Goal: Task Accomplishment & Management: Manage account settings

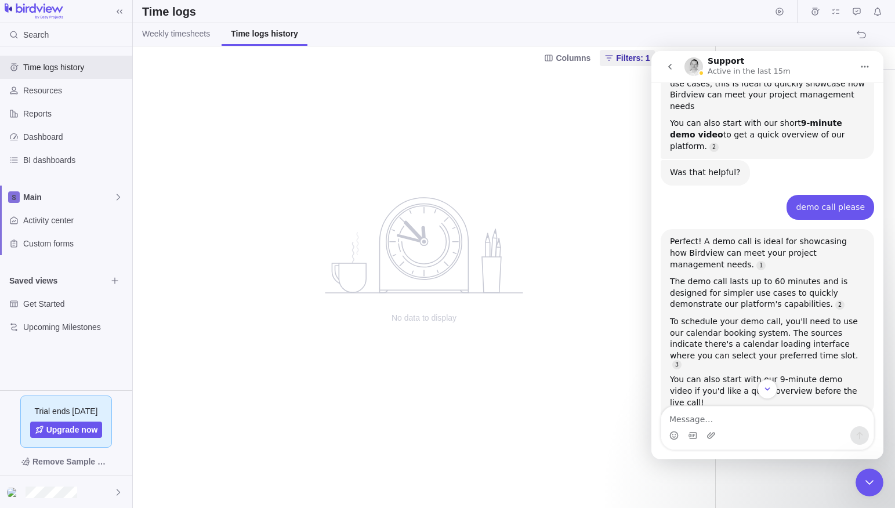
scroll to position [385, 0]
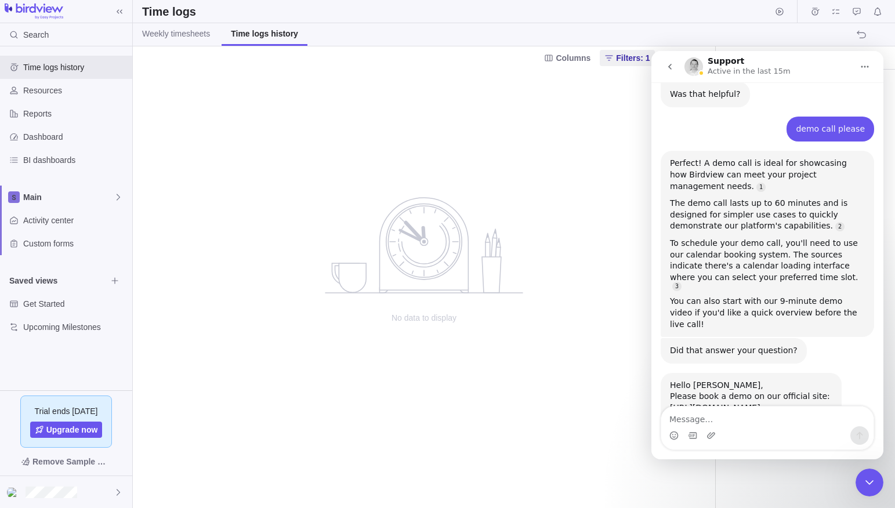
click at [667, 67] on icon "go back" at bounding box center [670, 66] width 9 height 9
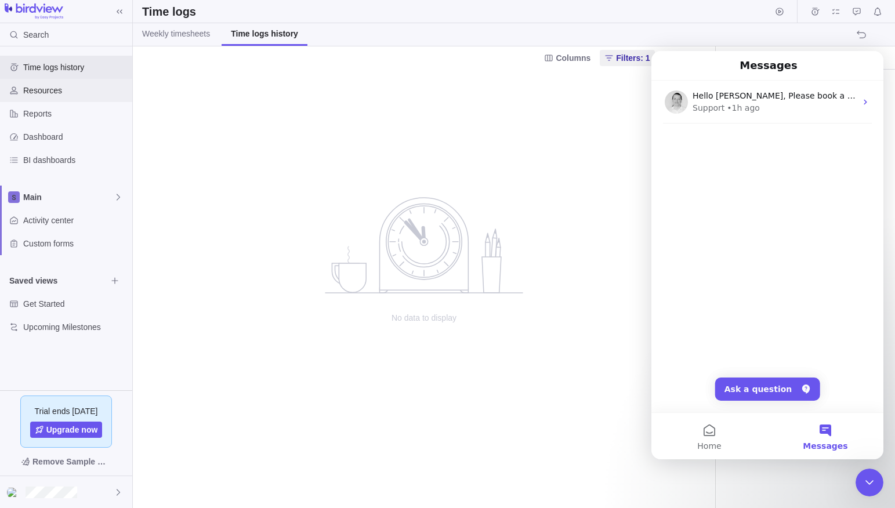
click at [41, 90] on span "Resources" at bounding box center [75, 91] width 104 height 12
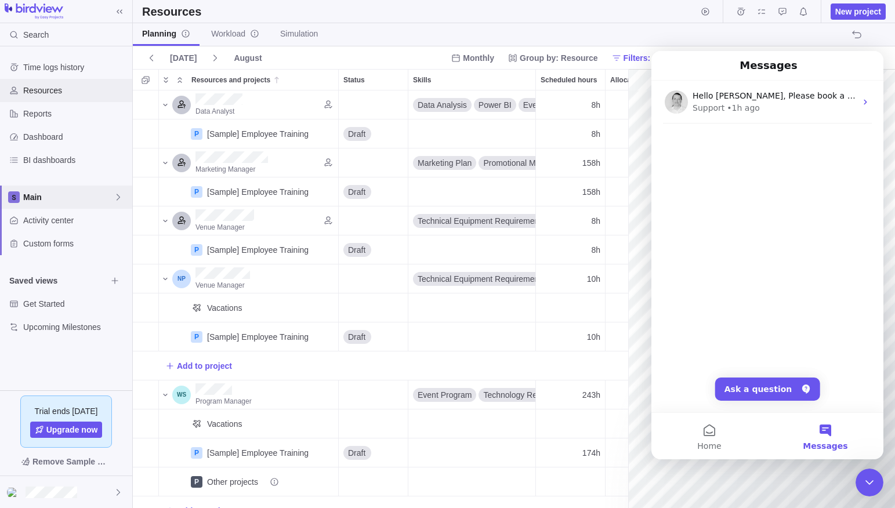
scroll to position [0, 201]
click at [53, 219] on span "Activity center" at bounding box center [75, 221] width 104 height 12
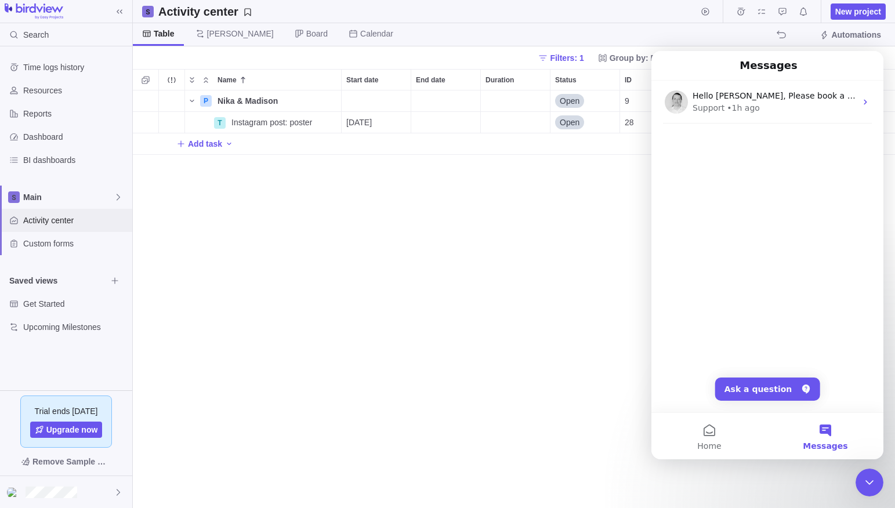
scroll to position [418, 763]
click at [398, 205] on div "P Nika & Madison Details Open 9 T Instagram post: poster Details [DATE] Open 28…" at bounding box center [514, 300] width 763 height 418
click at [876, 476] on icon "Close Intercom Messenger" at bounding box center [870, 483] width 14 height 14
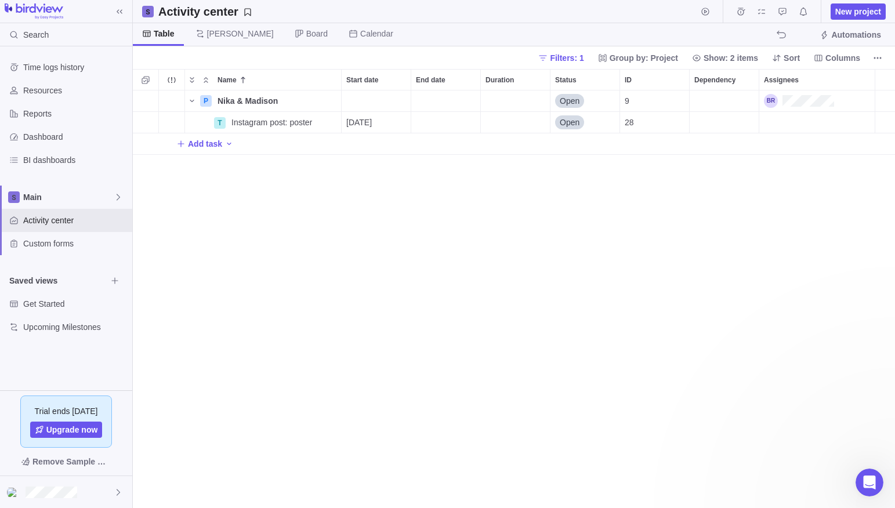
scroll to position [0, 0]
click at [171, 101] on div "Trouble indication" at bounding box center [172, 101] width 26 height 21
click at [170, 121] on div "Trouble indication" at bounding box center [172, 122] width 26 height 21
click at [565, 55] on span "Filters: 1" at bounding box center [567, 58] width 34 height 12
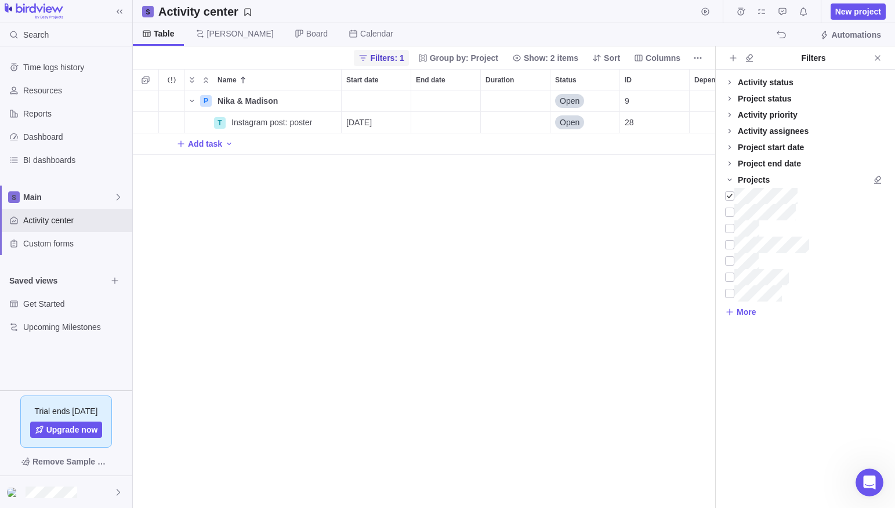
scroll to position [418, 583]
click at [731, 195] on div at bounding box center [729, 196] width 9 height 16
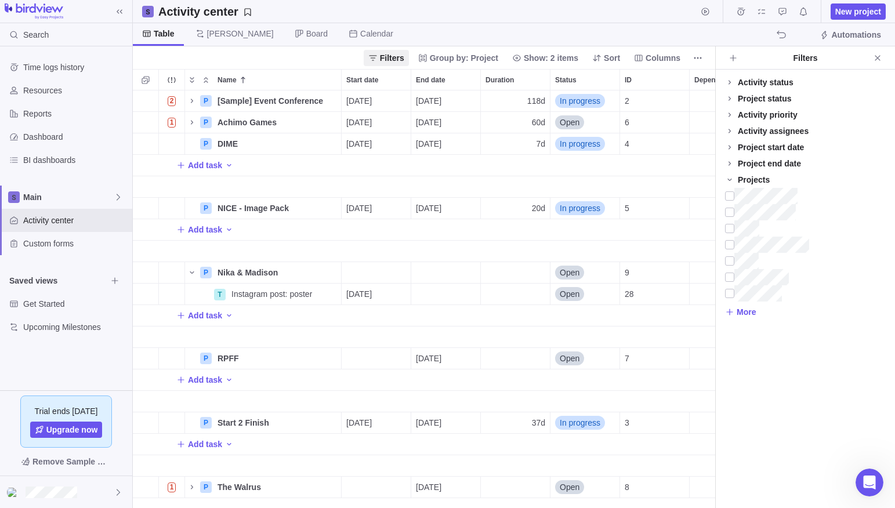
click at [677, 183] on div "ID" at bounding box center [655, 186] width 70 height 21
click at [575, 270] on span "Open" at bounding box center [570, 273] width 20 height 12
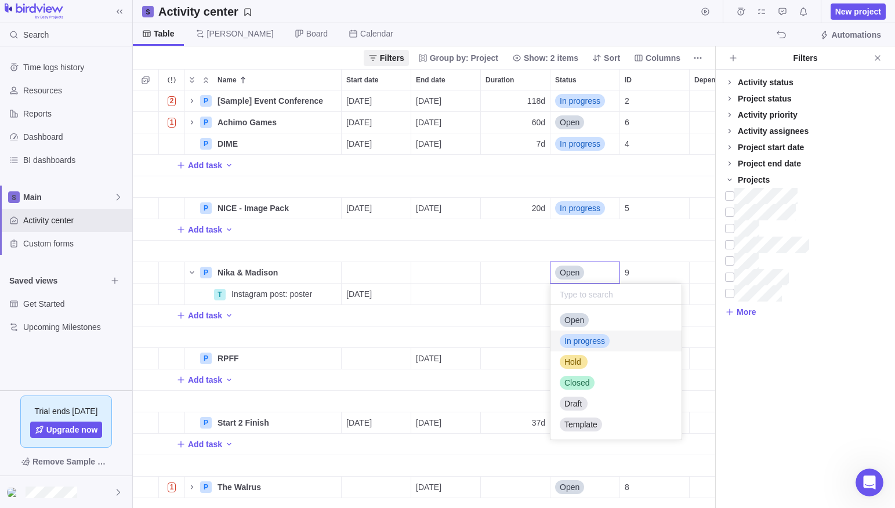
click at [586, 341] on span "In progress" at bounding box center [585, 341] width 41 height 12
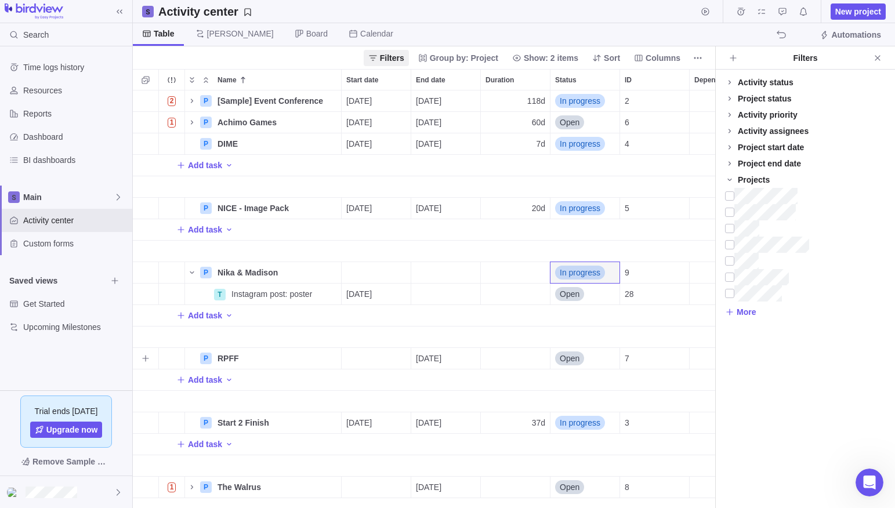
click at [573, 358] on span "Open" at bounding box center [570, 359] width 20 height 12
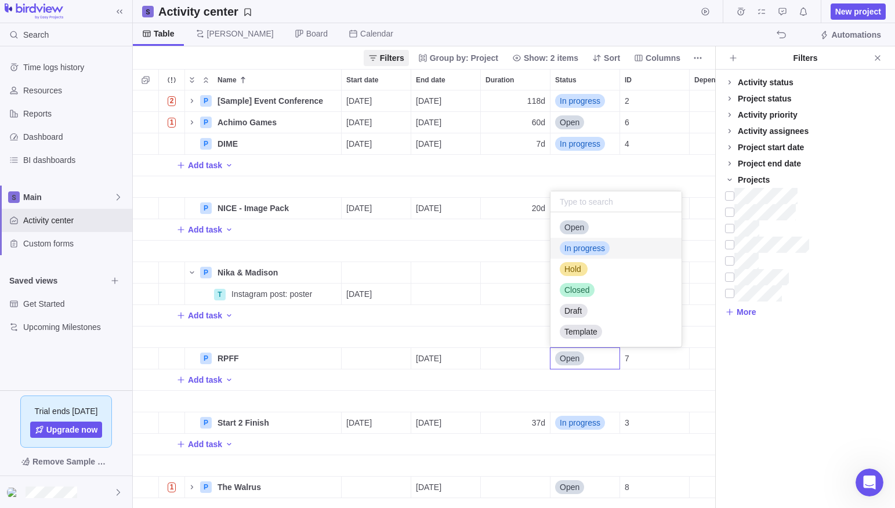
click at [588, 247] on span "In progress" at bounding box center [585, 249] width 41 height 12
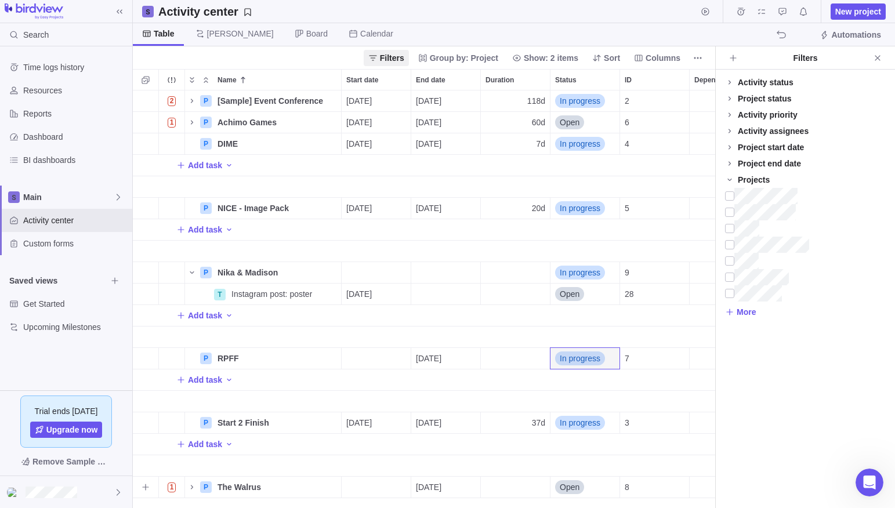
click at [578, 488] on span "Open" at bounding box center [570, 488] width 20 height 12
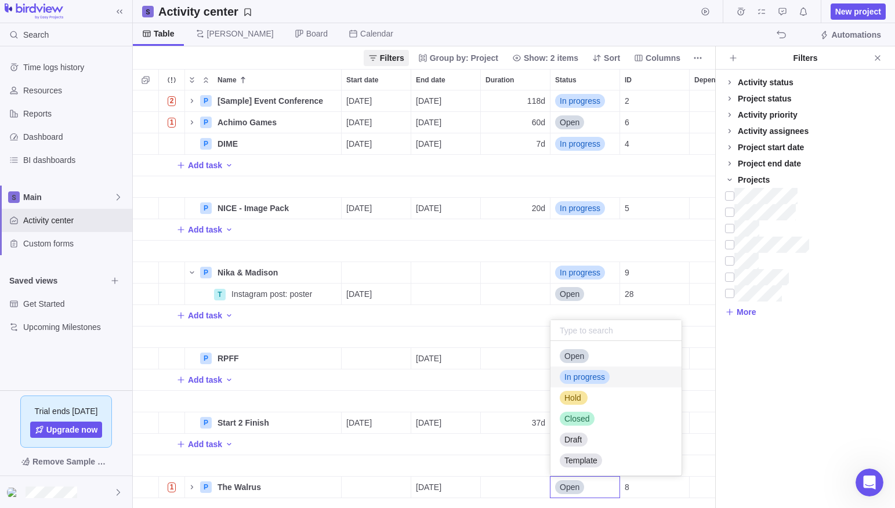
click at [590, 373] on span "In progress" at bounding box center [585, 377] width 41 height 12
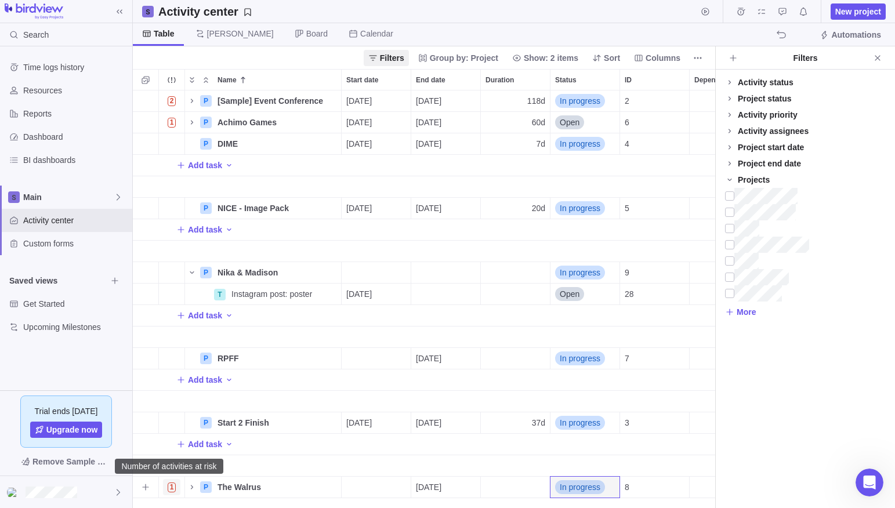
click at [173, 488] on span "1" at bounding box center [172, 488] width 9 height 10
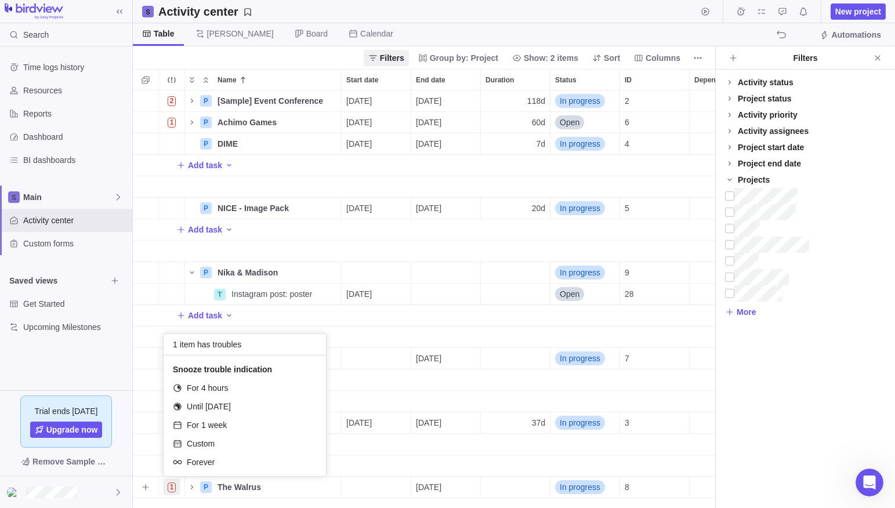
click at [229, 345] on span "1 item has troubles" at bounding box center [207, 345] width 68 height 12
drag, startPoint x: 379, startPoint y: 469, endPoint x: 369, endPoint y: 475, distance: 11.9
click at [377, 471] on div "2 P [Sample] Event Conference Details [DATE] [DATE] 118d In progress 2 1 P Achi…" at bounding box center [424, 300] width 583 height 418
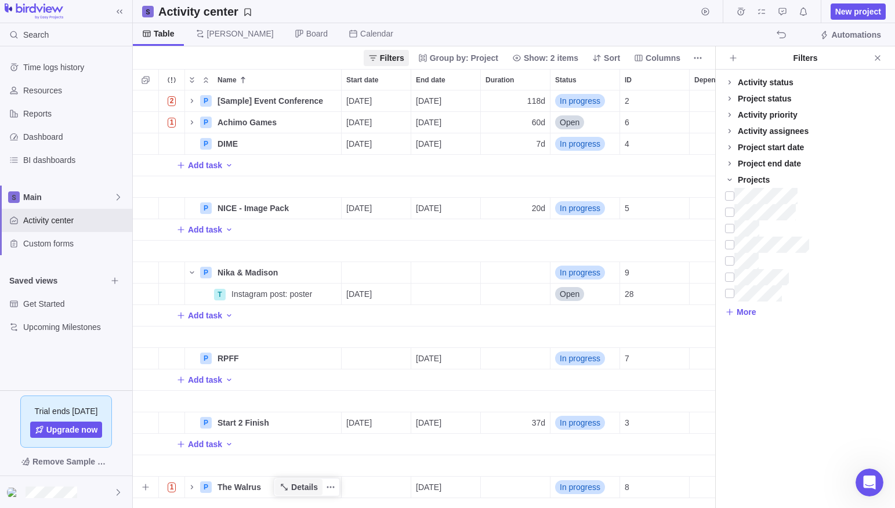
click at [309, 487] on span "Details" at bounding box center [304, 488] width 27 height 12
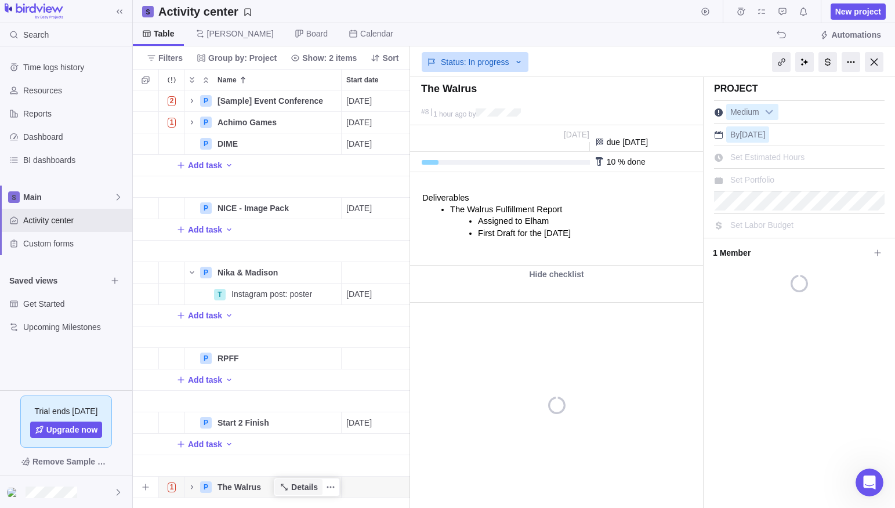
scroll to position [418, 277]
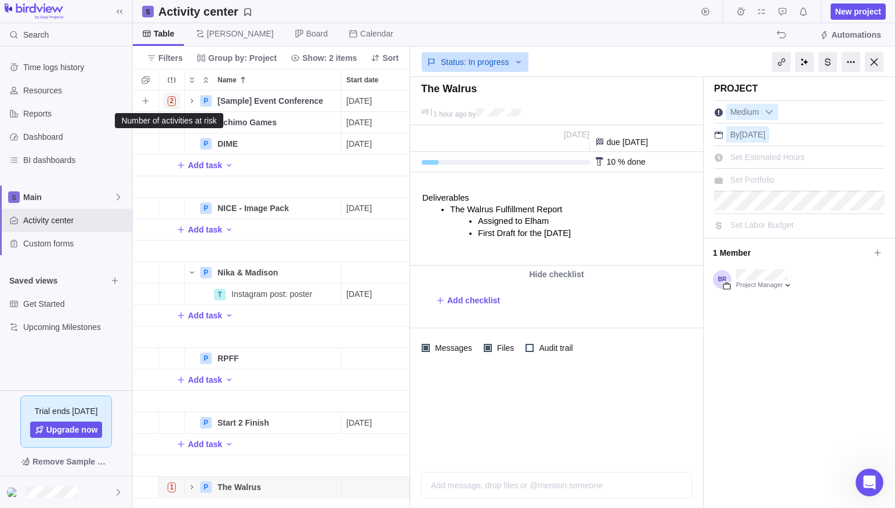
click at [174, 100] on span "2" at bounding box center [172, 101] width 9 height 10
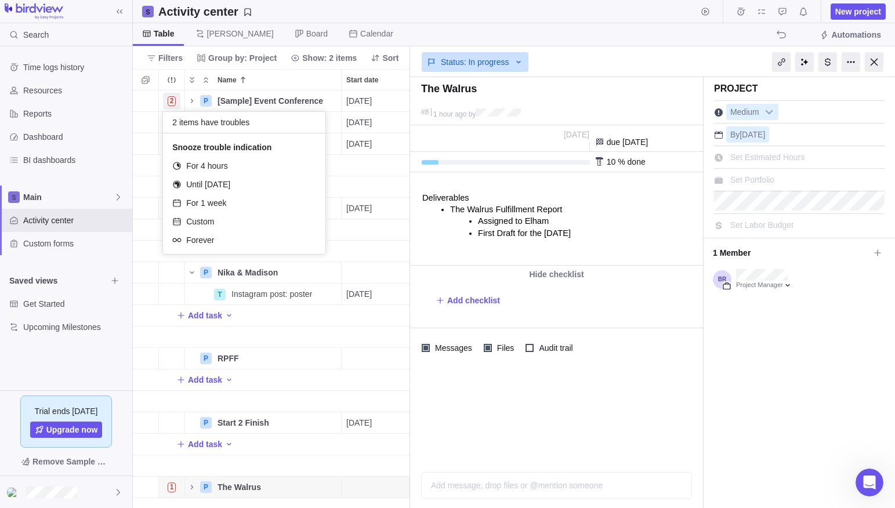
click at [274, 101] on div "2 P [Sample] Event Conference Details [DATE] [DATE] 118d In progress 2 1 P Achi…" at bounding box center [271, 300] width 277 height 418
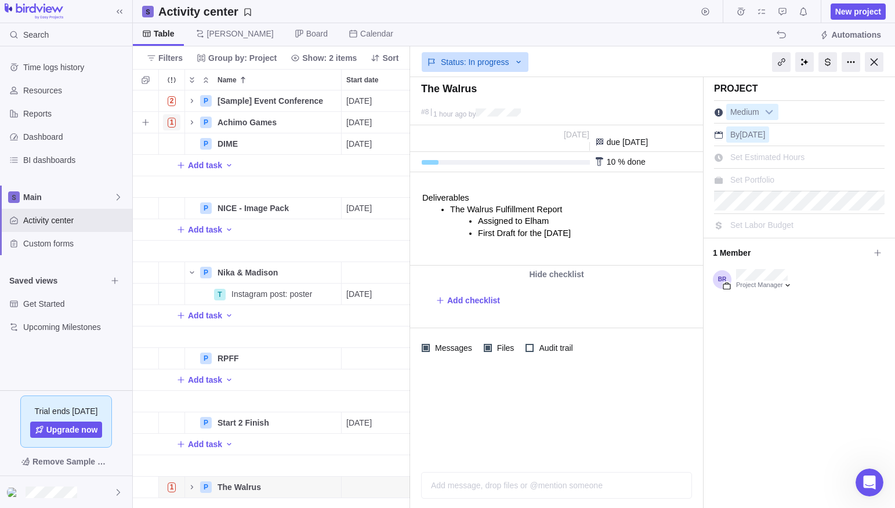
click at [170, 121] on span "1" at bounding box center [172, 123] width 9 height 10
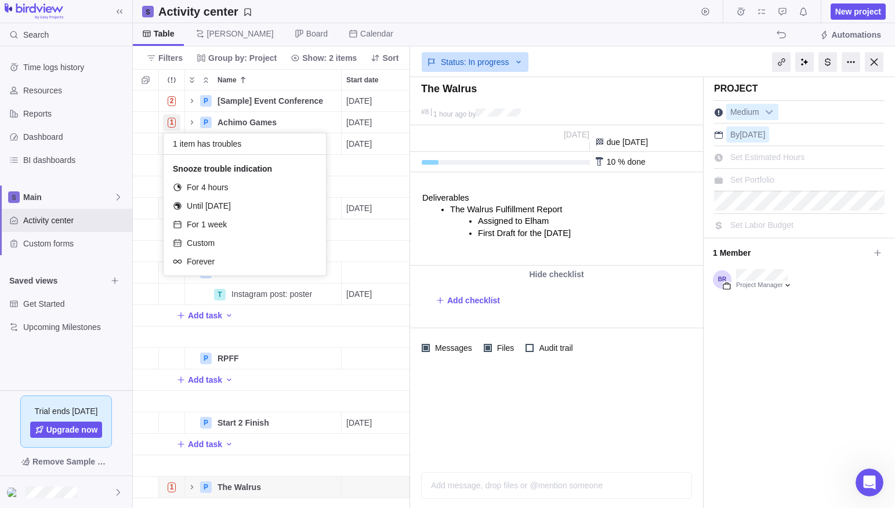
click at [294, 118] on div "2 P [Sample] Event Conference Details [DATE] [DATE] 118d In progress 2 1 P Achi…" at bounding box center [271, 300] width 277 height 418
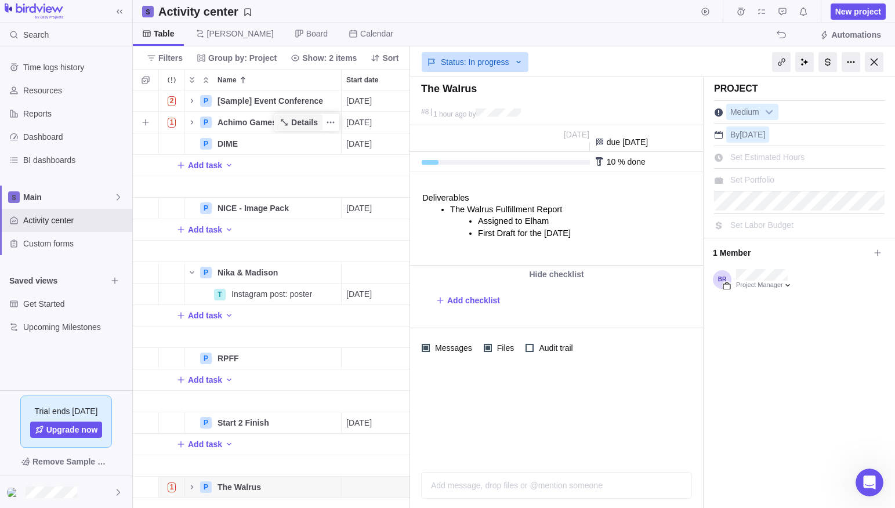
click at [305, 123] on span "Details" at bounding box center [304, 123] width 27 height 12
